Goal: Task Accomplishment & Management: Manage account settings

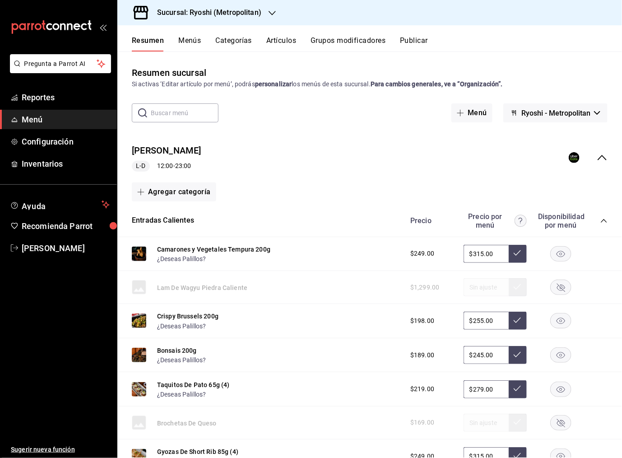
click at [271, 12] on icon "button" at bounding box center [272, 12] width 7 height 7
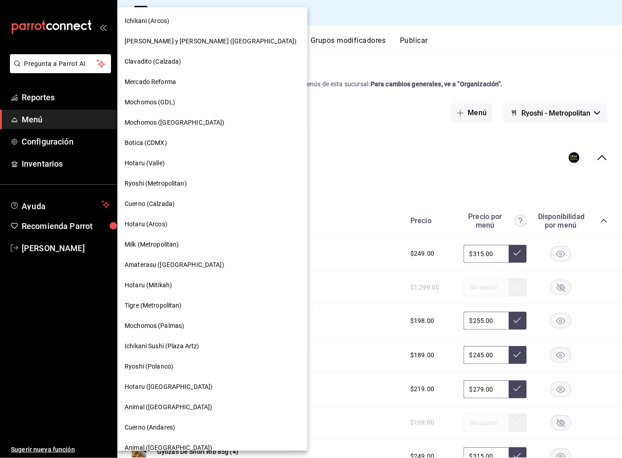
click at [198, 41] on span "[PERSON_NAME] y [PERSON_NAME] ([GEOGRAPHIC_DATA])" at bounding box center [211, 41] width 172 height 9
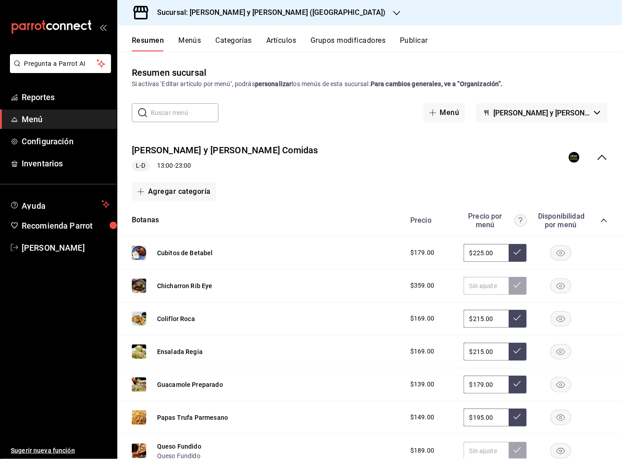
click at [603, 158] on icon "collapse-menu-row" at bounding box center [602, 157] width 11 height 11
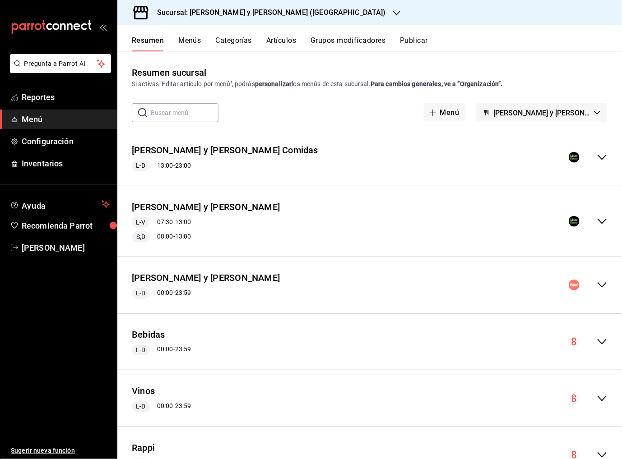
click at [607, 219] on icon "collapse-menu-row" at bounding box center [602, 221] width 11 height 11
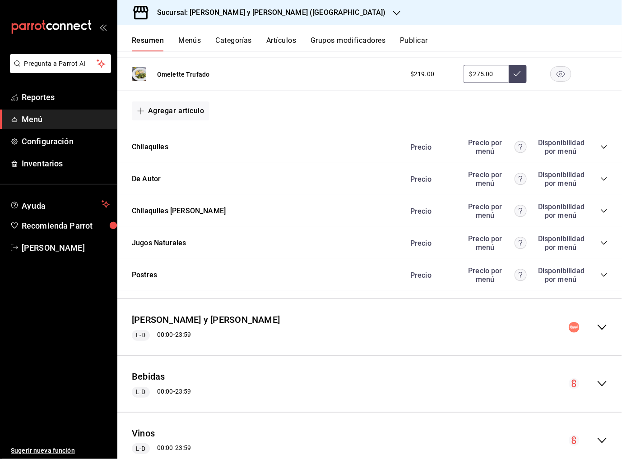
scroll to position [1208, 0]
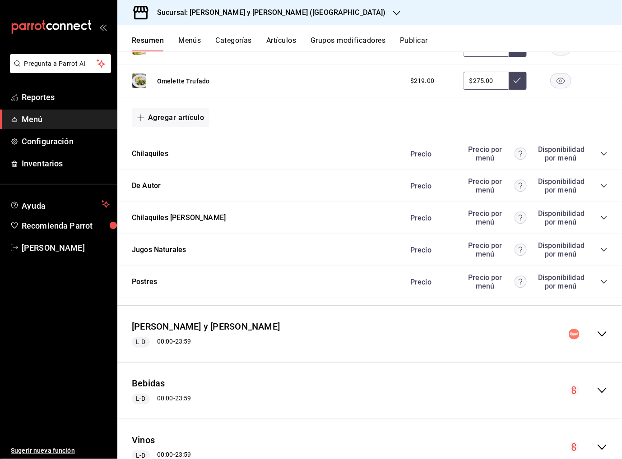
click at [601, 216] on icon "collapse-category-row" at bounding box center [604, 218] width 6 height 4
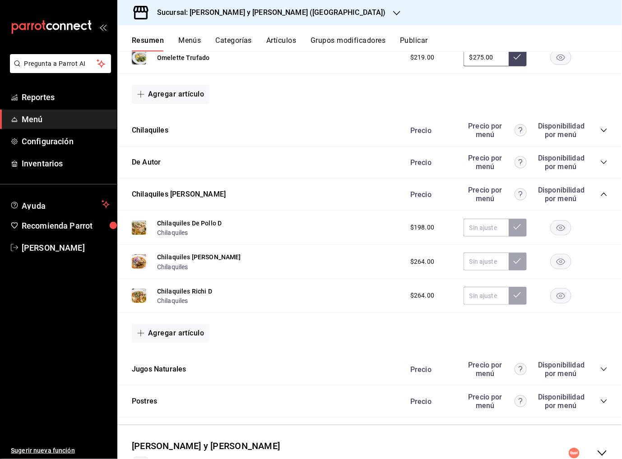
scroll to position [1233, 0]
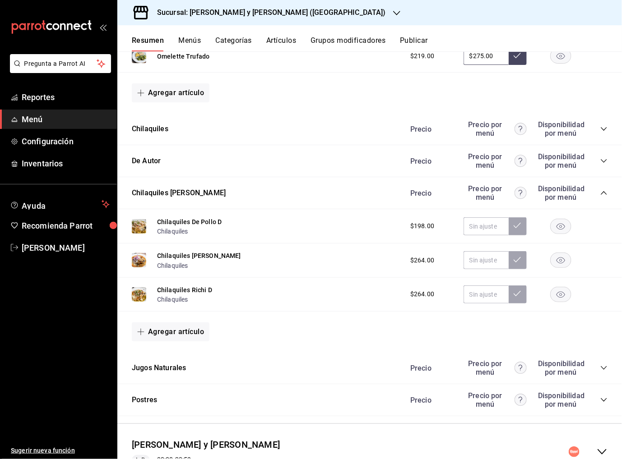
click at [604, 125] on icon "collapse-category-row" at bounding box center [603, 128] width 7 height 7
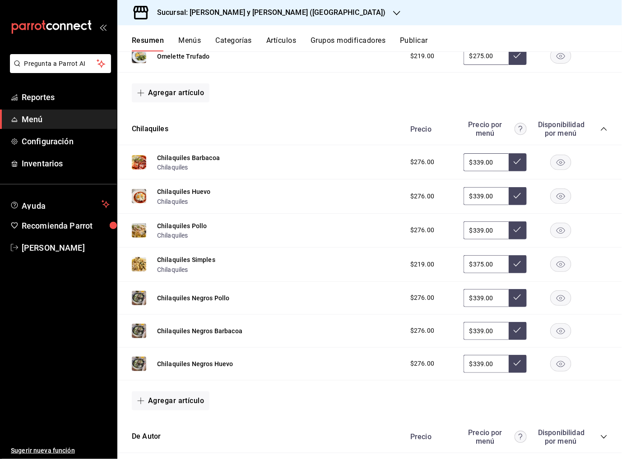
click at [477, 262] on input "$375.00" at bounding box center [486, 264] width 45 height 18
click at [477, 261] on input "$375.00" at bounding box center [486, 264] width 45 height 18
type input "$275.00"
click at [515, 261] on icon at bounding box center [517, 263] width 7 height 7
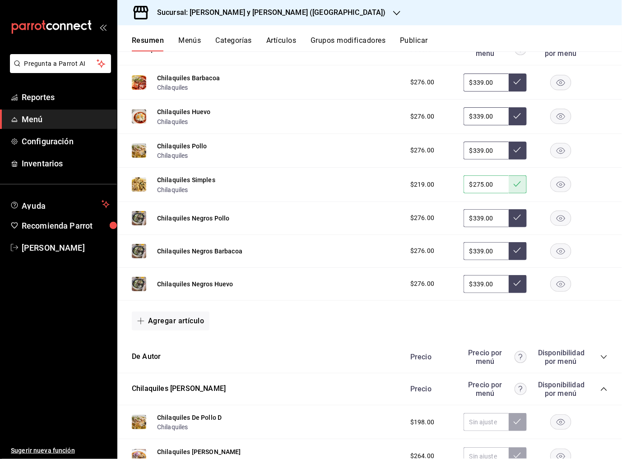
scroll to position [1425, 0]
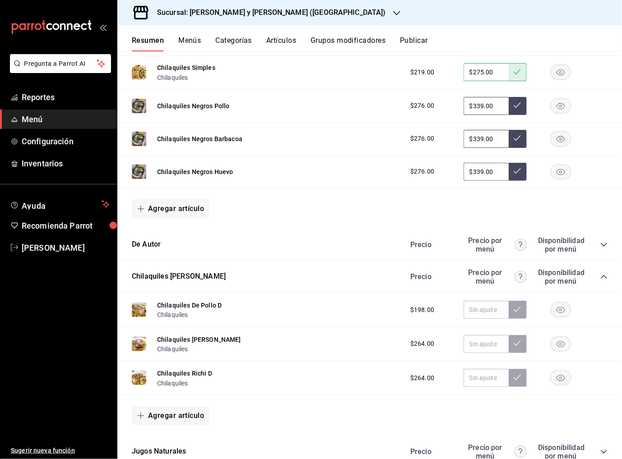
click at [601, 245] on div "Precio Precio por menú Disponibilidad por menú" at bounding box center [504, 244] width 206 height 17
click at [603, 241] on icon "collapse-category-row" at bounding box center [603, 244] width 7 height 7
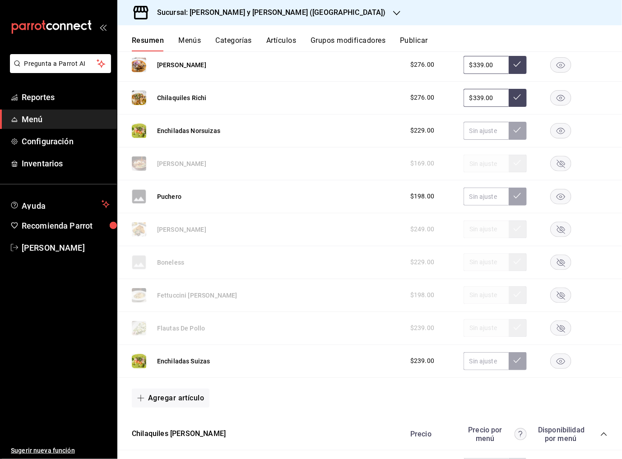
scroll to position [1748, 0]
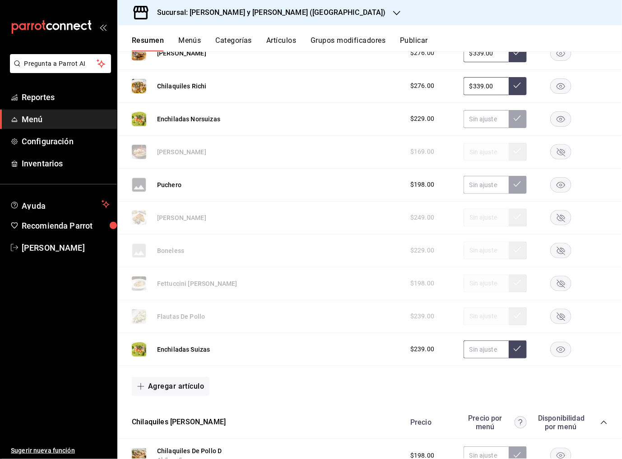
click at [521, 347] on button at bounding box center [518, 350] width 18 height 18
click at [497, 345] on input "text" at bounding box center [486, 350] width 45 height 18
click at [492, 345] on input "text" at bounding box center [486, 350] width 45 height 18
type input "$298.00"
click at [520, 345] on icon at bounding box center [517, 348] width 7 height 7
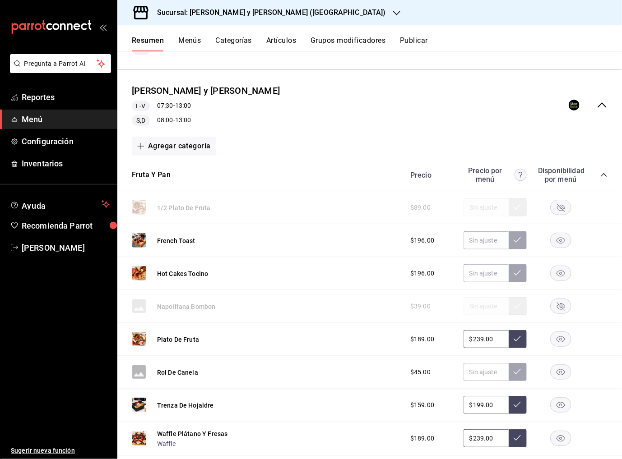
scroll to position [0, 0]
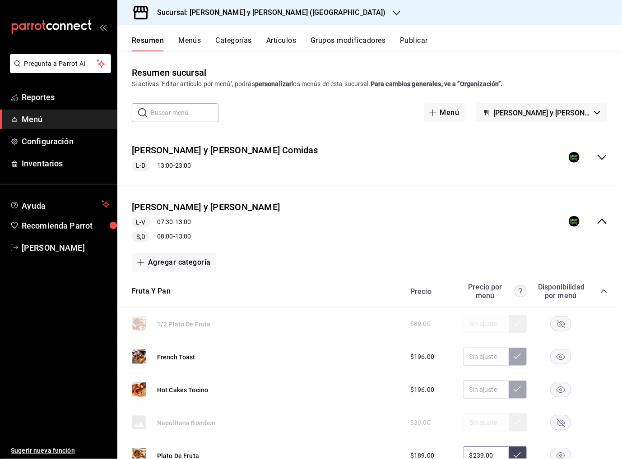
click at [606, 290] on icon "collapse-category-row" at bounding box center [603, 291] width 7 height 7
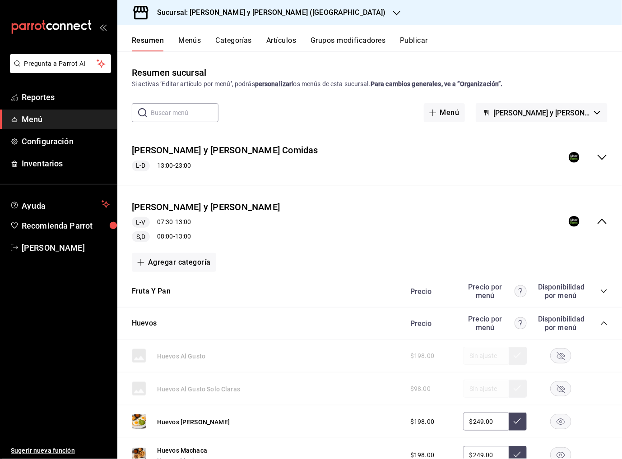
click at [605, 320] on icon "collapse-category-row" at bounding box center [603, 323] width 7 height 7
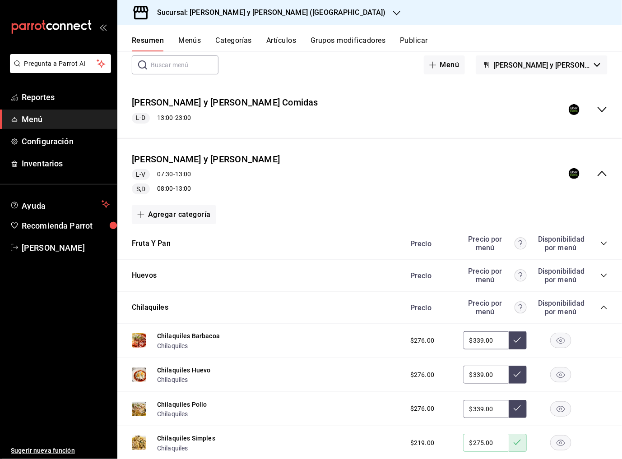
scroll to position [94, 0]
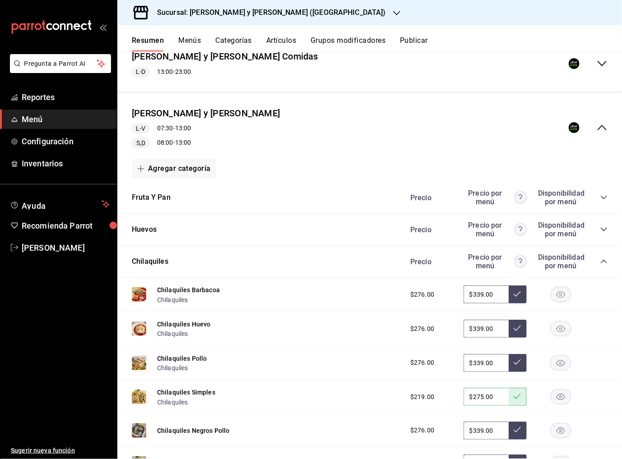
click at [607, 260] on div "Chilaquiles [PERSON_NAME] por menú Disponibilidad por menú" at bounding box center [369, 262] width 505 height 32
click at [603, 260] on icon "collapse-category-row" at bounding box center [603, 261] width 7 height 7
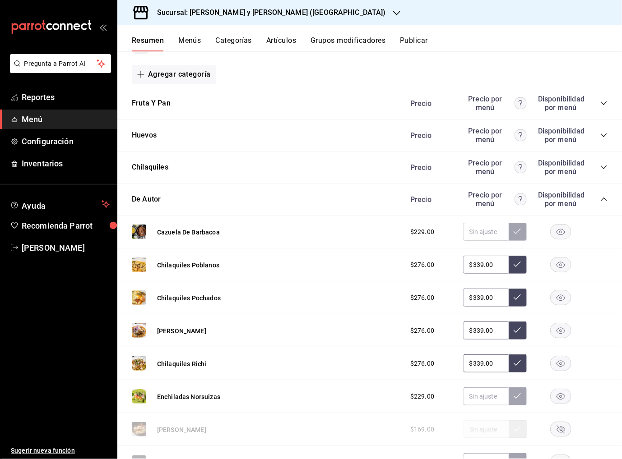
scroll to position [156, 0]
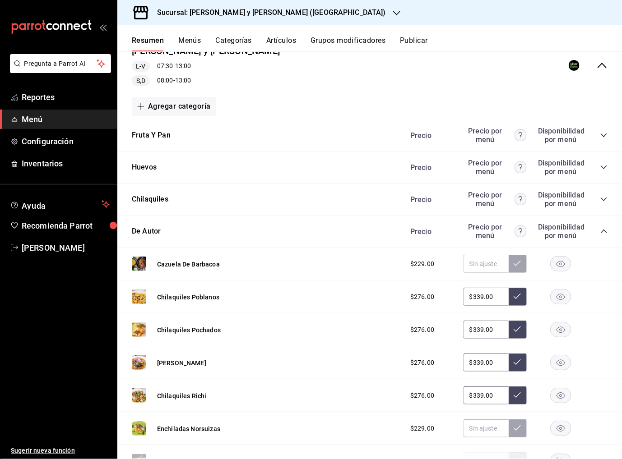
click at [602, 228] on icon "collapse-category-row" at bounding box center [603, 231] width 7 height 7
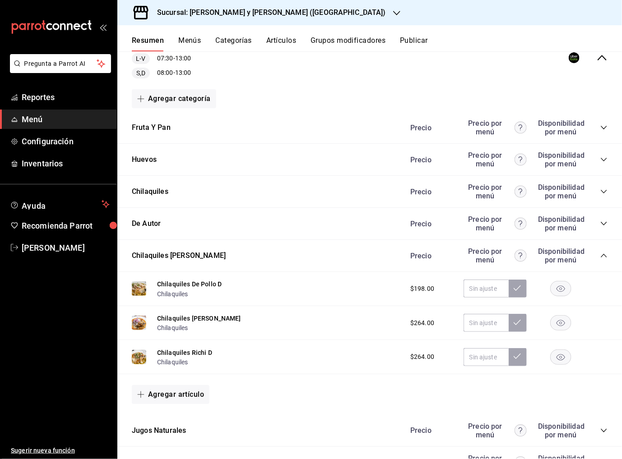
scroll to position [162, 0]
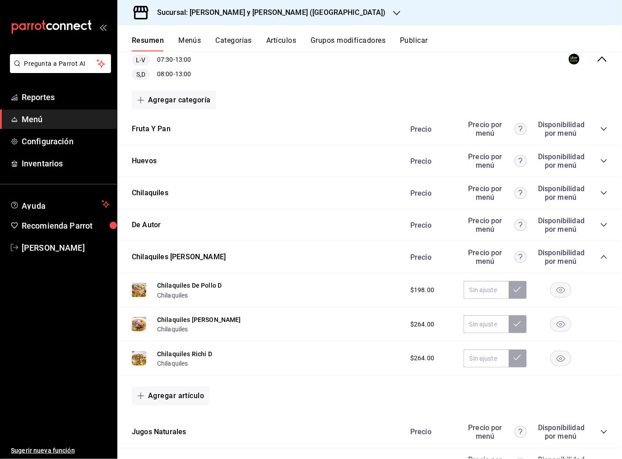
click at [603, 160] on icon "collapse-category-row" at bounding box center [604, 161] width 6 height 4
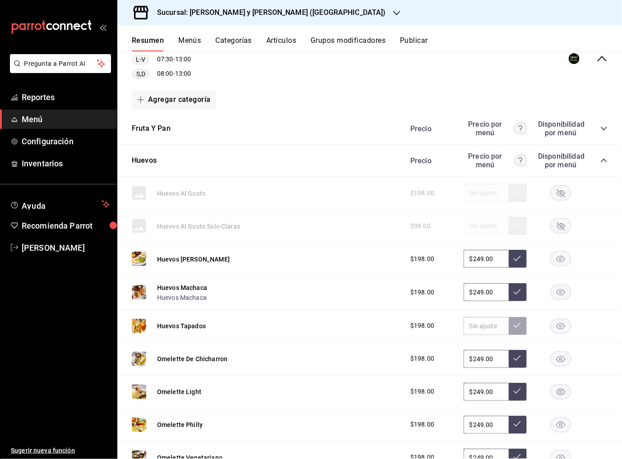
scroll to position [159, 0]
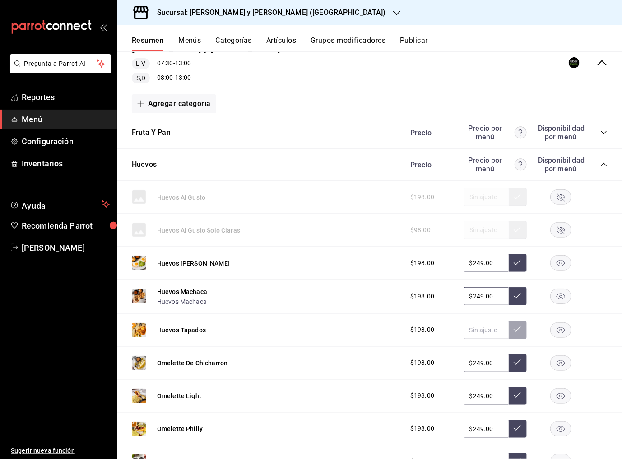
click at [604, 167] on icon "collapse-category-row" at bounding box center [603, 164] width 7 height 7
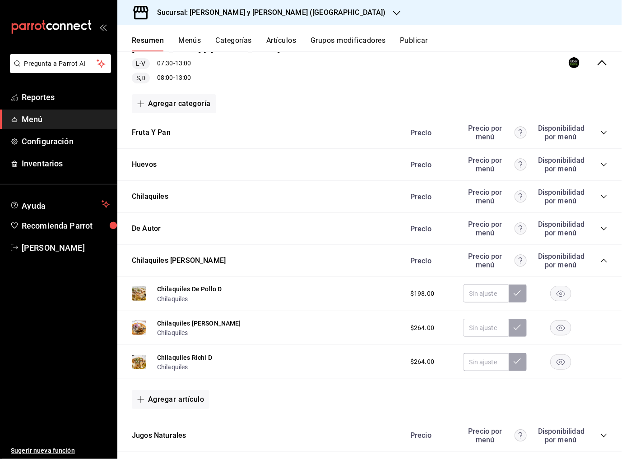
click at [604, 130] on icon "collapse-category-row" at bounding box center [603, 132] width 7 height 7
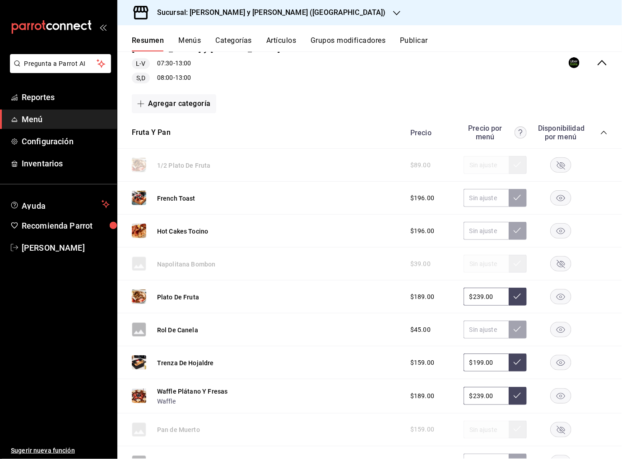
click at [604, 130] on icon "collapse-category-row" at bounding box center [603, 132] width 7 height 7
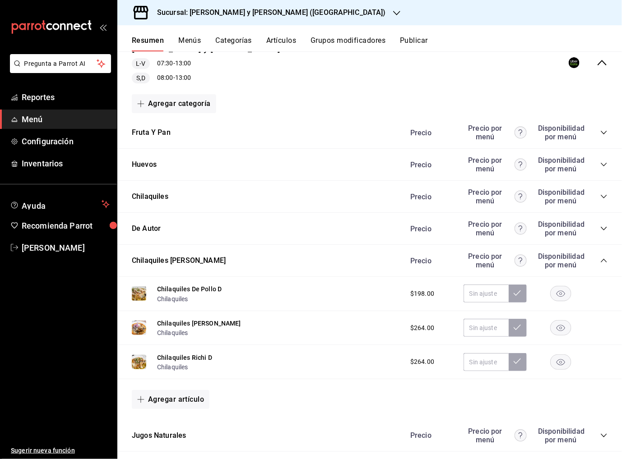
click at [604, 196] on icon "collapse-category-row" at bounding box center [604, 197] width 6 height 4
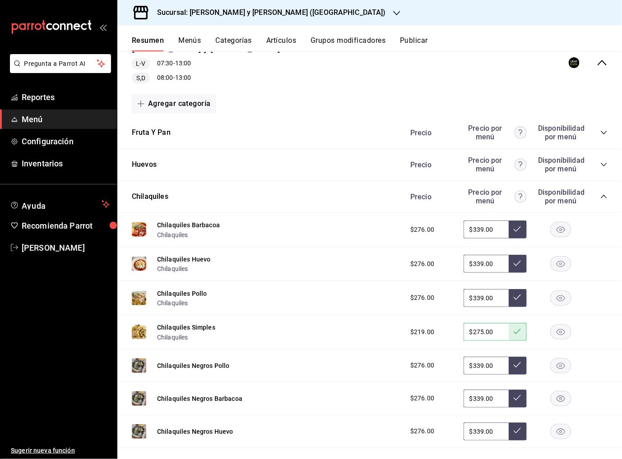
click at [604, 196] on icon "collapse-category-row" at bounding box center [603, 196] width 7 height 7
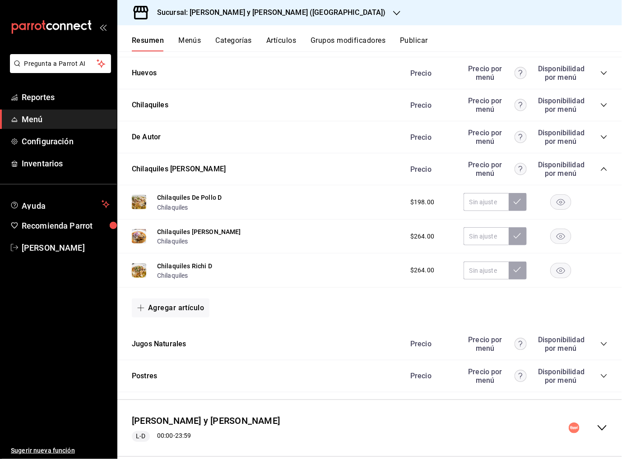
scroll to position [260, 0]
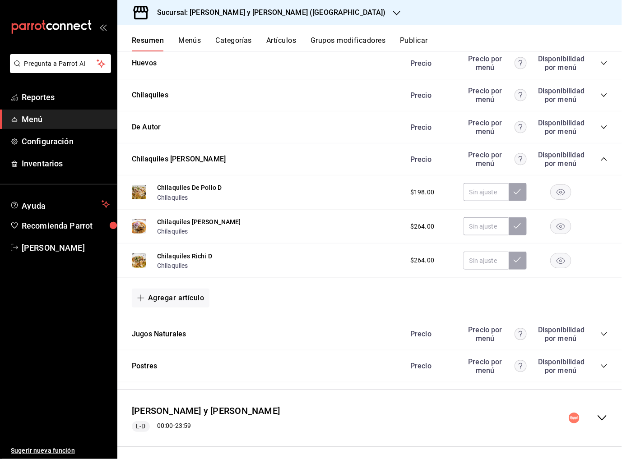
click at [604, 124] on icon "collapse-category-row" at bounding box center [603, 127] width 7 height 7
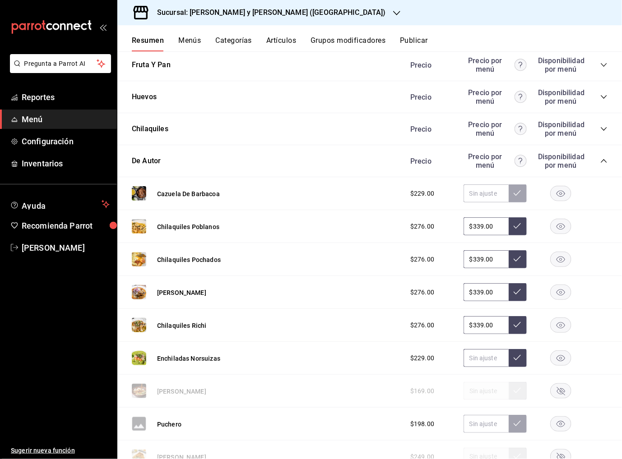
scroll to position [173, 0]
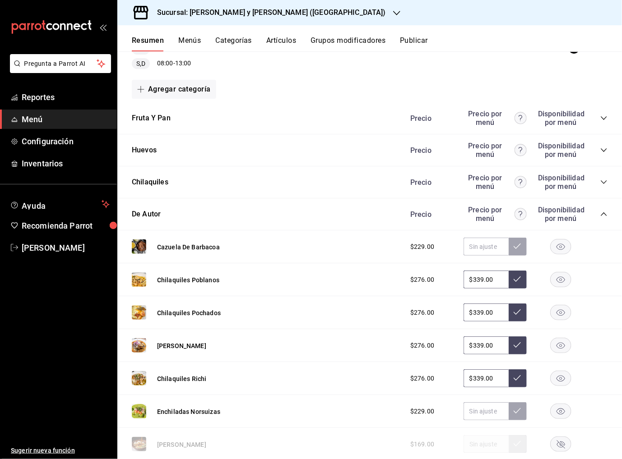
click at [602, 211] on icon "collapse-category-row" at bounding box center [603, 214] width 7 height 7
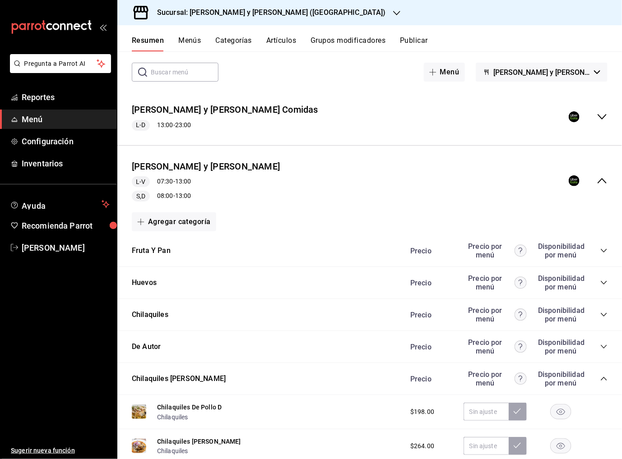
scroll to position [31, 0]
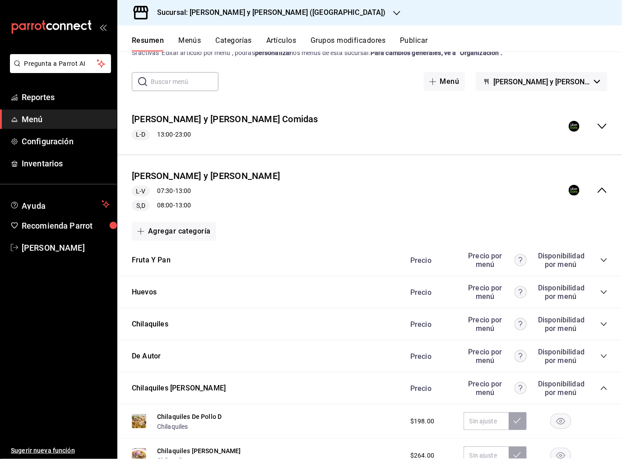
click at [598, 185] on icon "collapse-menu-row" at bounding box center [602, 190] width 11 height 11
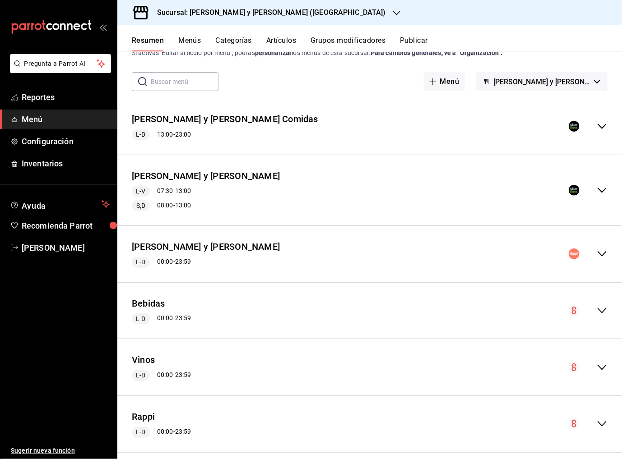
click at [598, 193] on icon "collapse-menu-row" at bounding box center [602, 190] width 11 height 11
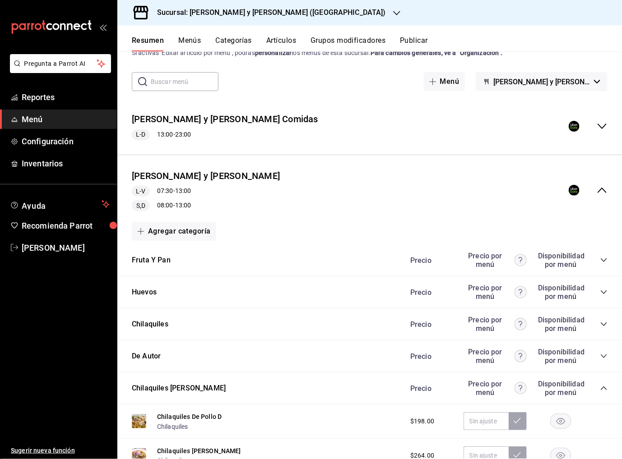
click at [599, 260] on div "Precio Precio por menú Disponibilidad por menú" at bounding box center [504, 260] width 206 height 17
click at [607, 260] on icon "collapse-category-row" at bounding box center [603, 260] width 7 height 7
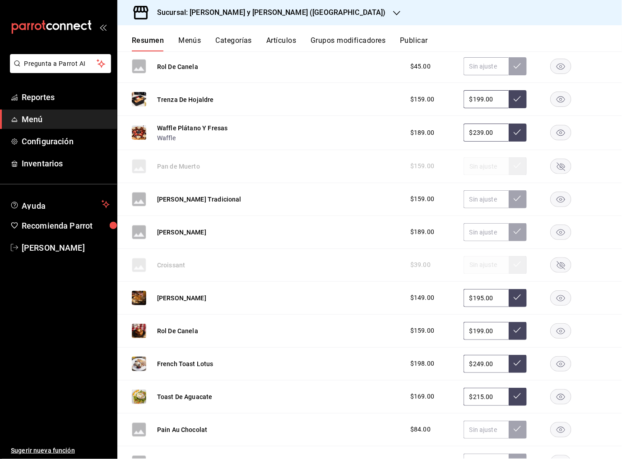
scroll to position [423, 0]
click at [563, 396] on rect "button" at bounding box center [561, 396] width 21 height 15
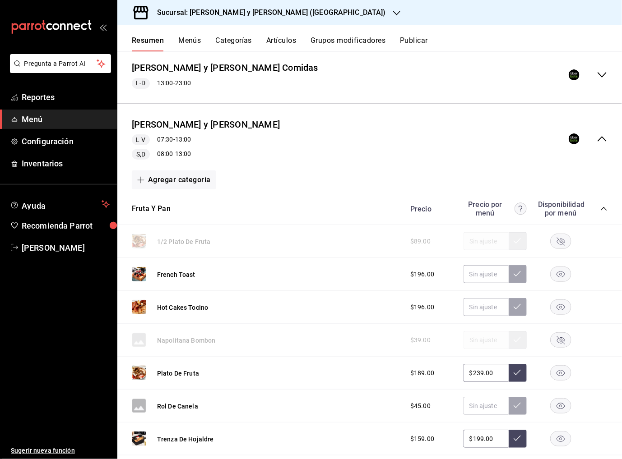
scroll to position [68, 0]
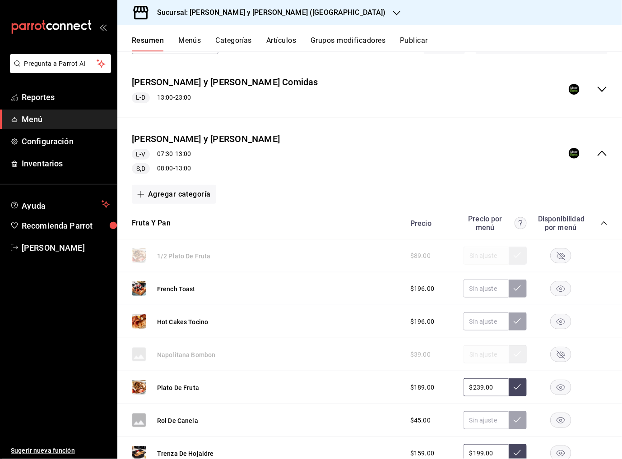
click at [603, 218] on div "Precio Precio por menú Disponibilidad por menú" at bounding box center [504, 223] width 206 height 17
click at [603, 224] on icon "collapse-category-row" at bounding box center [603, 223] width 7 height 7
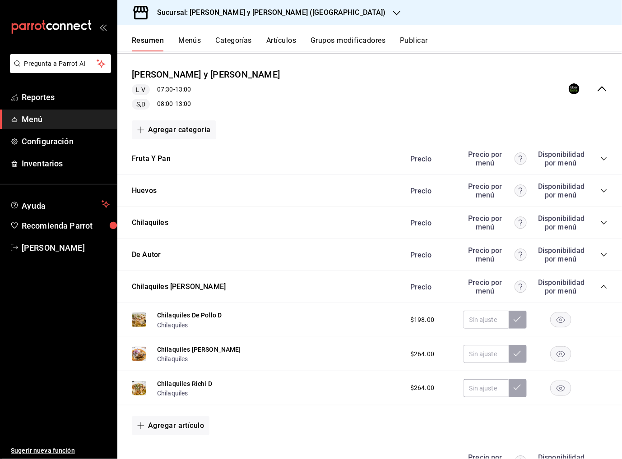
scroll to position [129, 0]
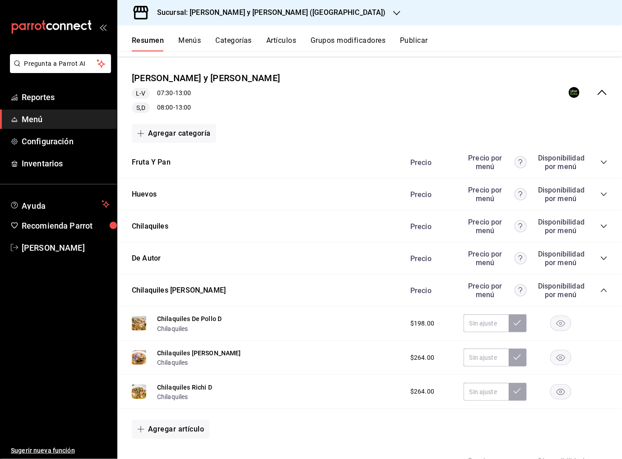
click at [608, 164] on div "Fruta Y Pan [PERSON_NAME] por menú Disponibilidad por menú" at bounding box center [369, 163] width 505 height 32
click at [603, 161] on icon "collapse-category-row" at bounding box center [603, 162] width 7 height 7
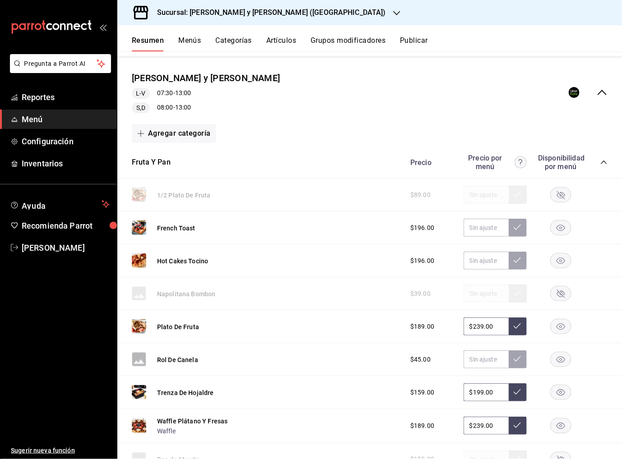
click at [603, 163] on icon "collapse-category-row" at bounding box center [603, 162] width 7 height 7
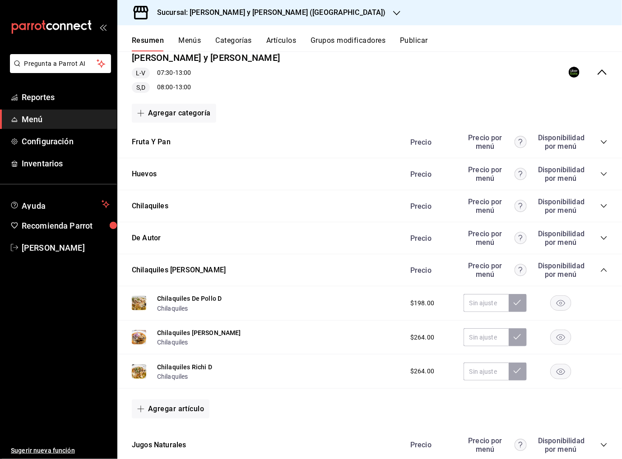
scroll to position [160, 0]
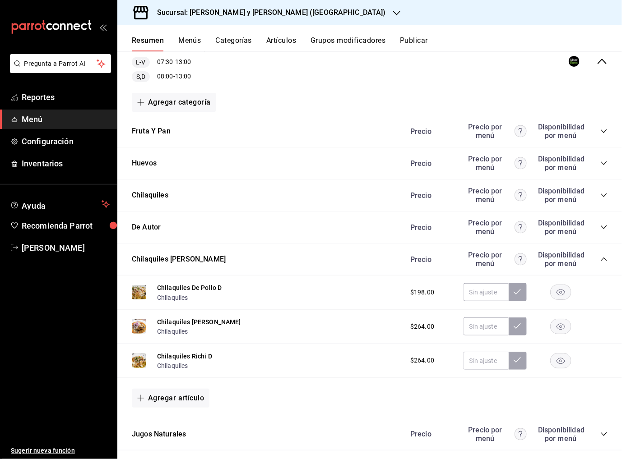
click at [604, 128] on icon "collapse-category-row" at bounding box center [603, 131] width 7 height 7
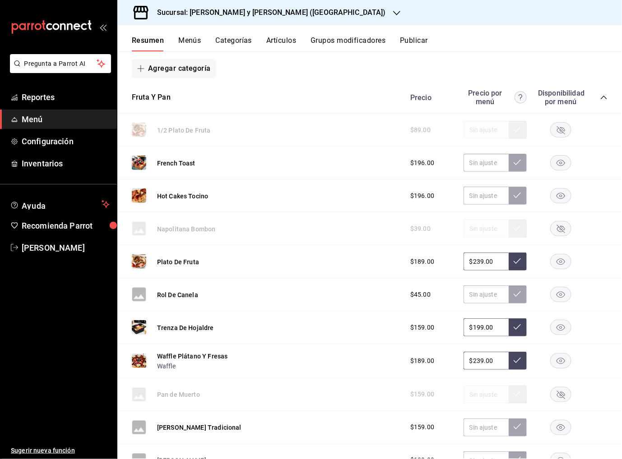
scroll to position [153, 0]
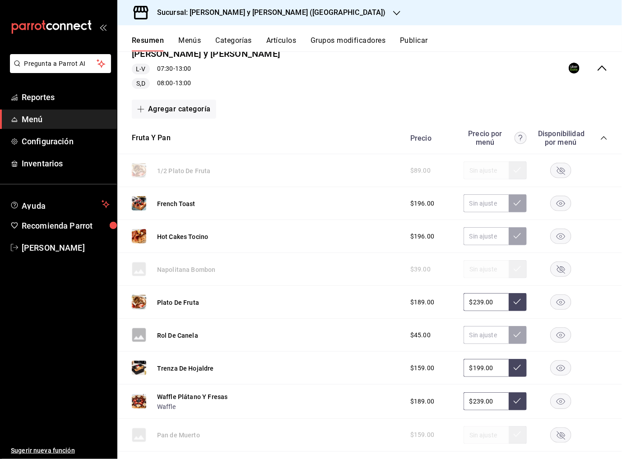
click at [602, 139] on icon "collapse-category-row" at bounding box center [603, 137] width 7 height 7
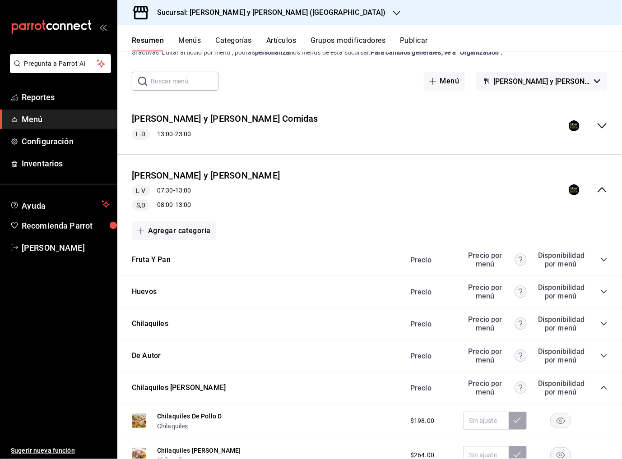
scroll to position [30, 0]
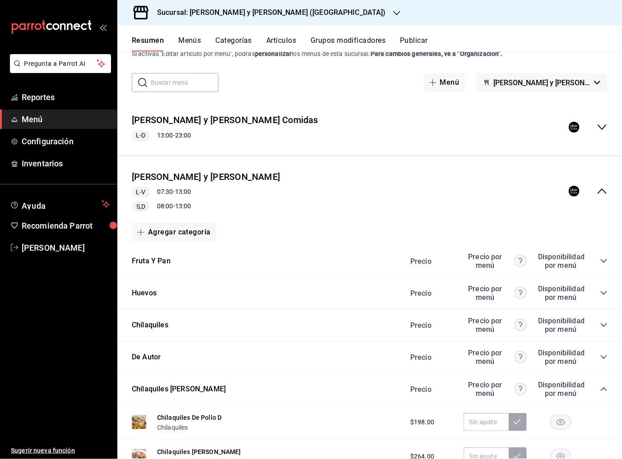
click at [606, 293] on icon "collapse-category-row" at bounding box center [603, 293] width 7 height 7
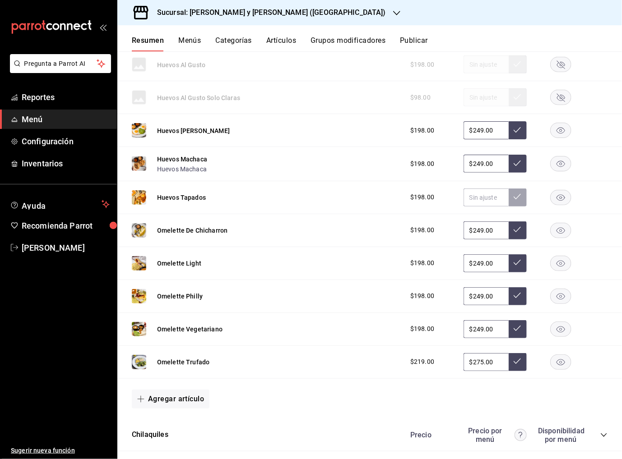
scroll to position [297, 0]
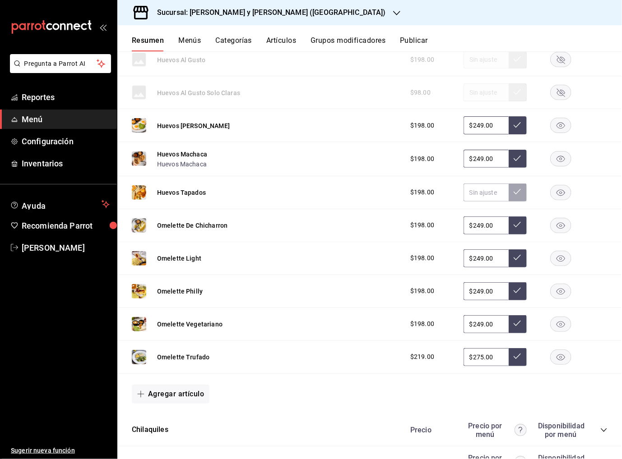
click at [560, 357] on rect "button" at bounding box center [561, 357] width 21 height 15
click at [560, 124] on rect "button" at bounding box center [561, 125] width 21 height 15
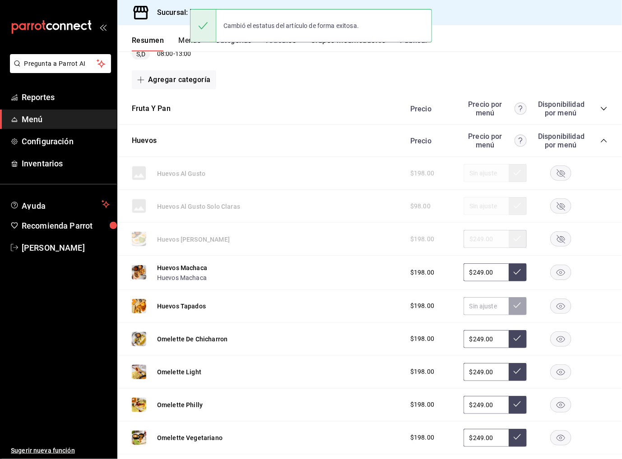
scroll to position [179, 0]
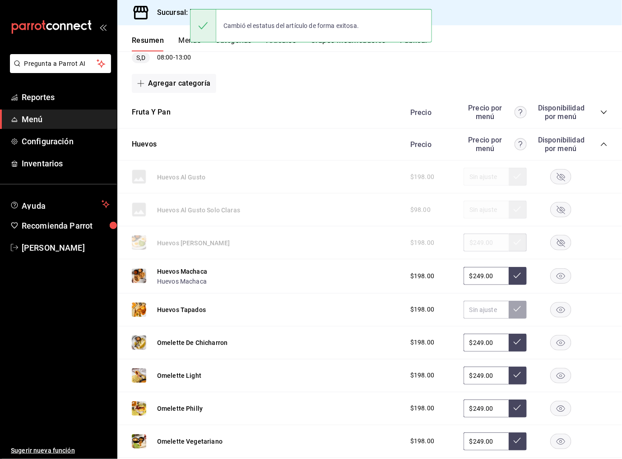
click at [605, 143] on icon "collapse-category-row" at bounding box center [604, 145] width 6 height 4
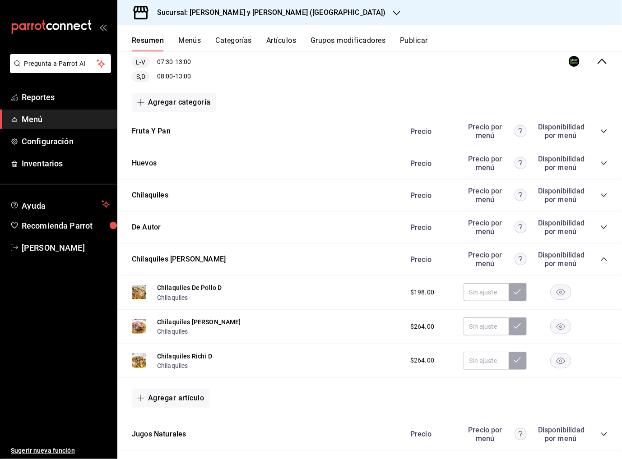
scroll to position [124, 0]
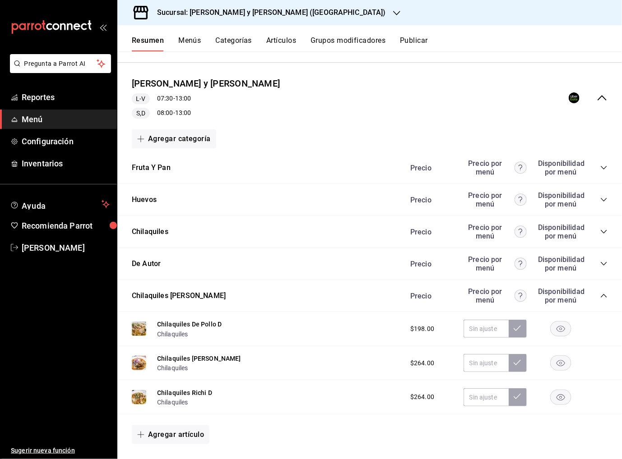
click at [604, 290] on div "Precio Precio por menú Disponibilidad por menú" at bounding box center [504, 295] width 206 height 17
click at [603, 295] on icon "collapse-category-row" at bounding box center [603, 295] width 7 height 7
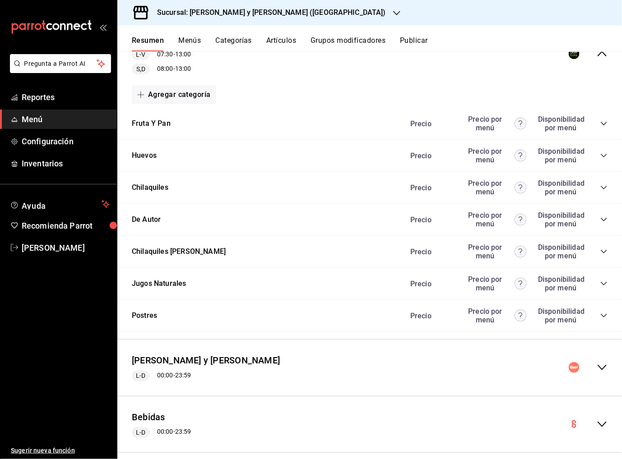
scroll to position [207, 0]
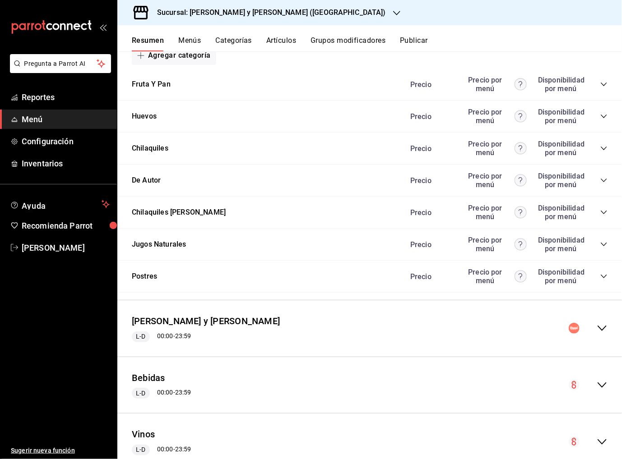
click at [600, 241] on icon "collapse-category-row" at bounding box center [603, 244] width 7 height 7
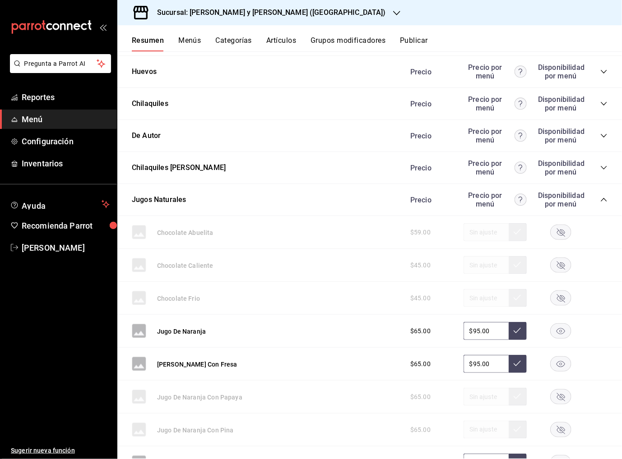
scroll to position [246, 0]
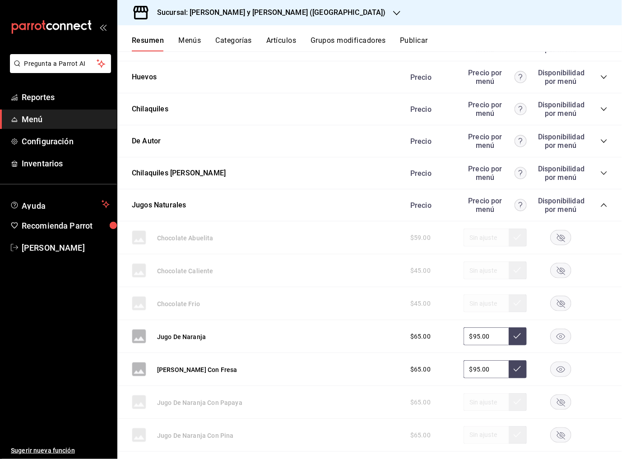
click at [601, 206] on icon "collapse-category-row" at bounding box center [603, 205] width 7 height 7
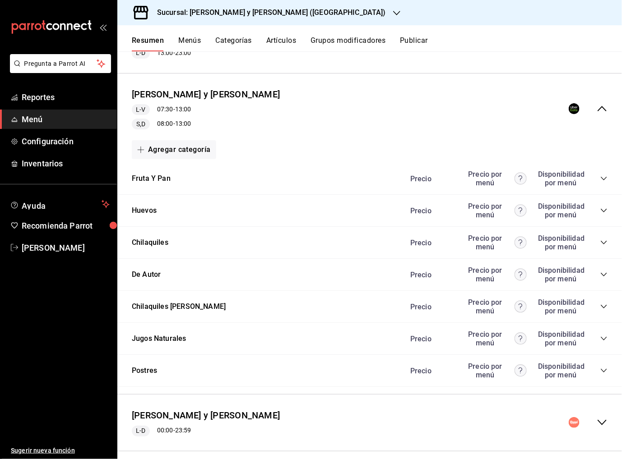
scroll to position [110, 0]
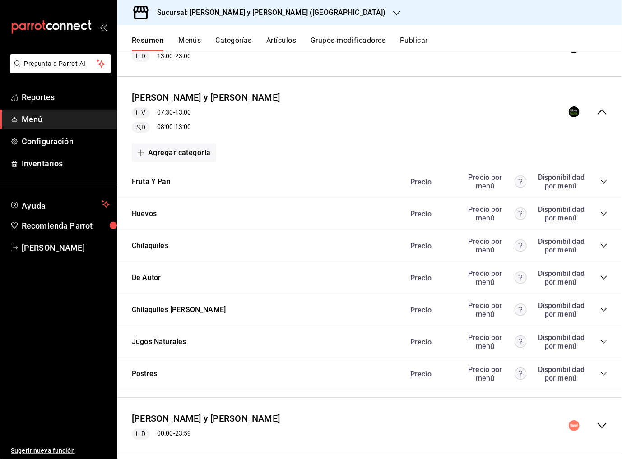
click at [602, 374] on icon "collapse-category-row" at bounding box center [603, 374] width 7 height 7
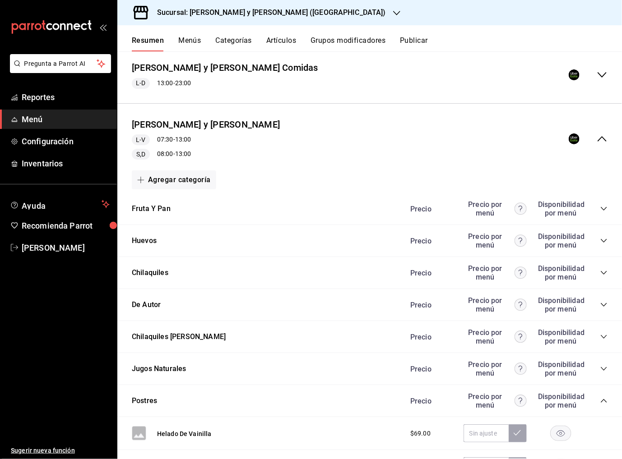
scroll to position [77, 0]
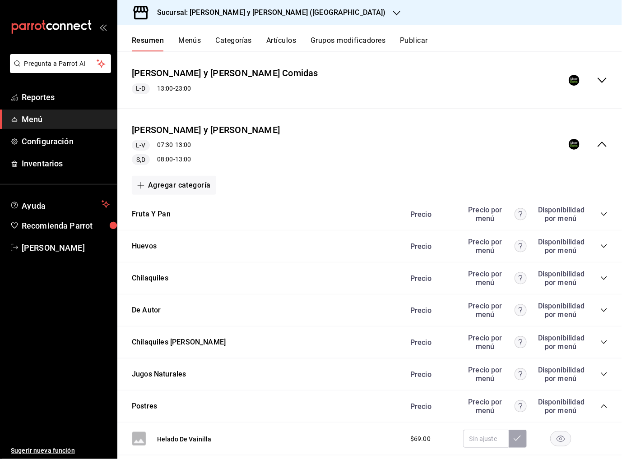
click at [600, 146] on icon "collapse-menu-row" at bounding box center [602, 144] width 11 height 11
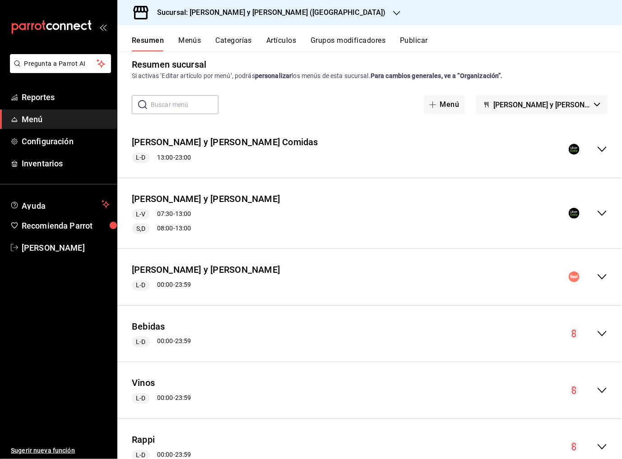
scroll to position [0, 0]
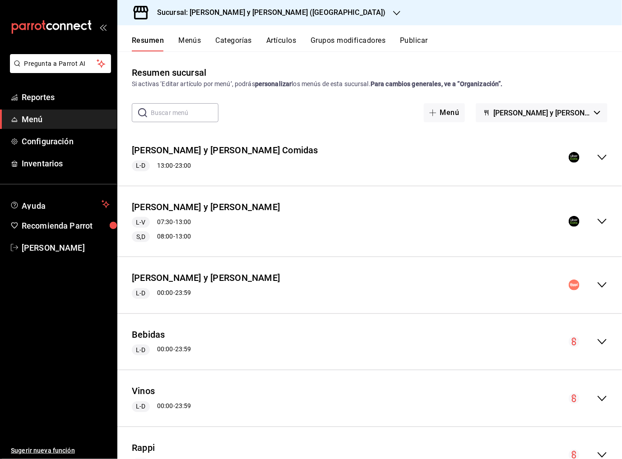
click at [604, 155] on icon "collapse-menu-row" at bounding box center [602, 157] width 11 height 11
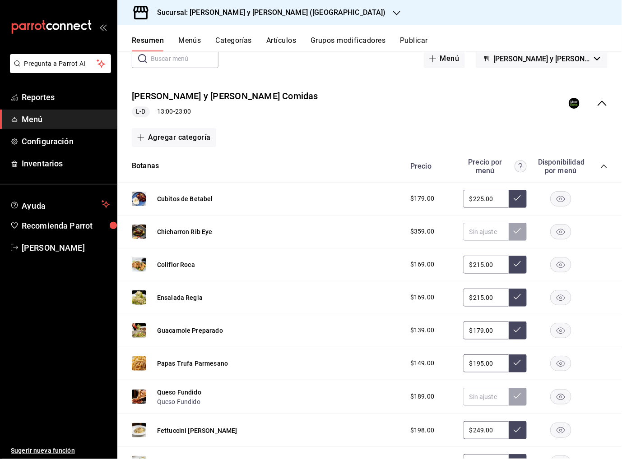
scroll to position [52, 0]
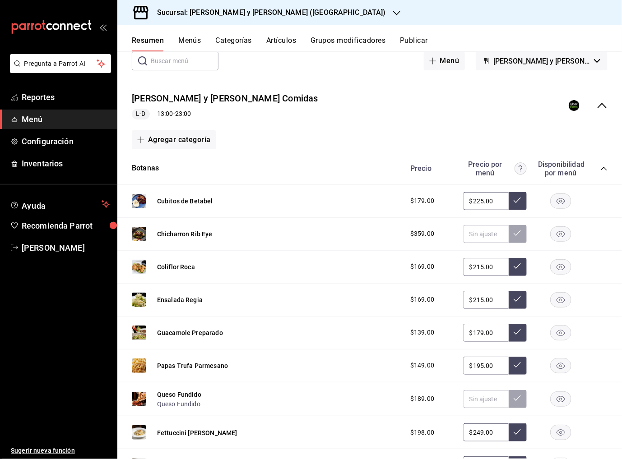
click at [600, 109] on icon "collapse-menu-row" at bounding box center [602, 105] width 11 height 11
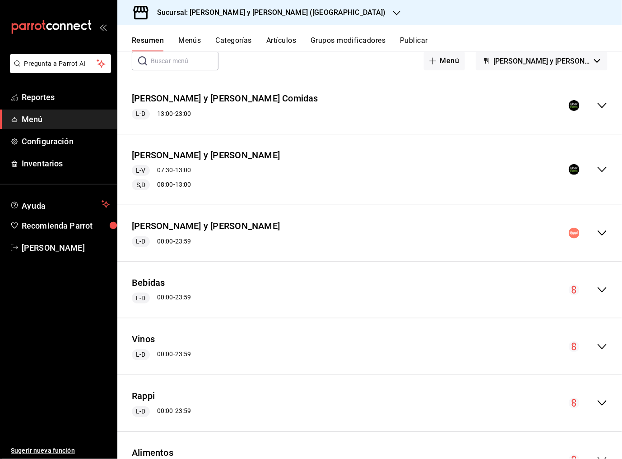
click at [596, 105] on div "collapse-menu-row" at bounding box center [588, 105] width 39 height 11
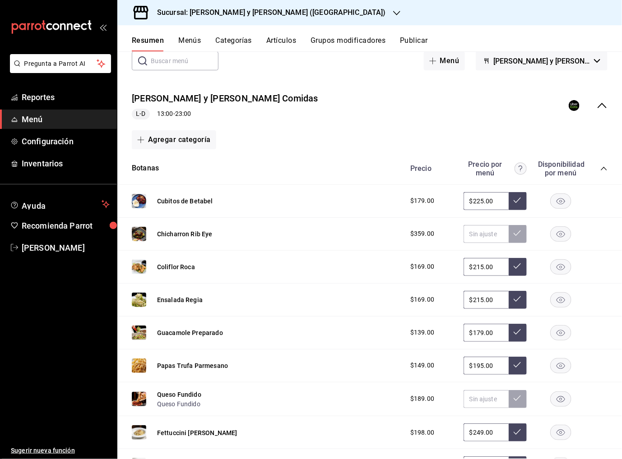
click at [599, 105] on icon "collapse-menu-row" at bounding box center [602, 105] width 11 height 11
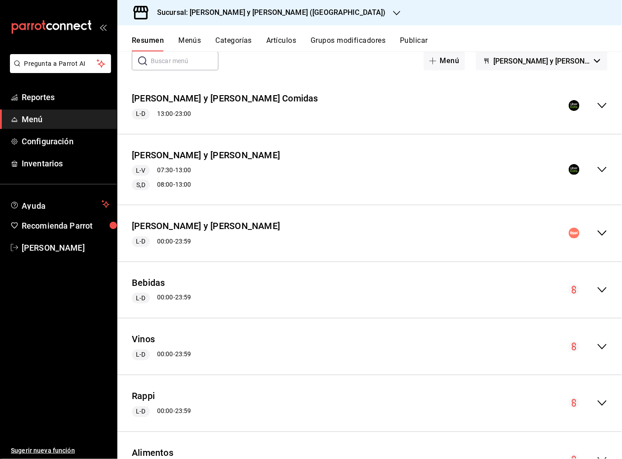
click at [604, 166] on icon "collapse-menu-row" at bounding box center [602, 169] width 11 height 11
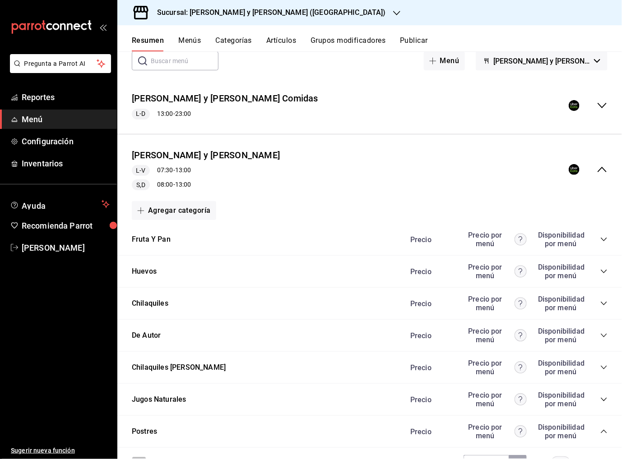
click at [600, 112] on div "[PERSON_NAME] y [PERSON_NAME] Comidas L-D 13:00 - 23:00" at bounding box center [369, 106] width 505 height 42
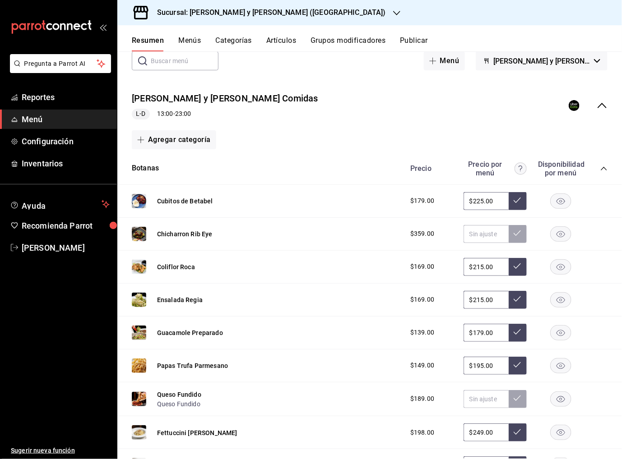
click at [597, 114] on div "[PERSON_NAME] y [PERSON_NAME] Comidas L-D 13:00 - 23:00" at bounding box center [369, 106] width 505 height 42
